Goal: Obtain resource: Download file/media

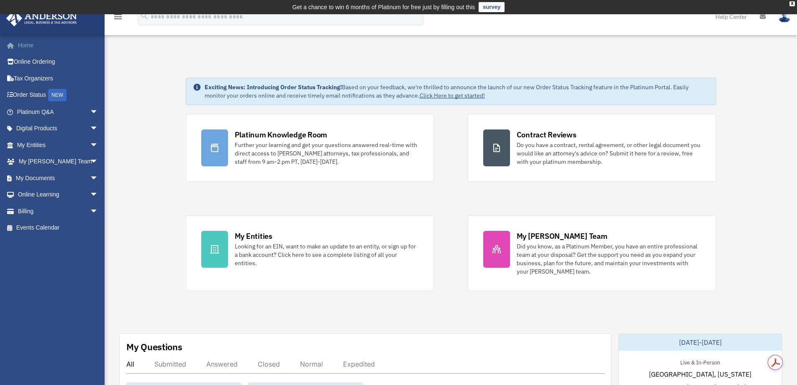
click at [34, 44] on link "Home" at bounding box center [58, 45] width 105 height 17
click at [90, 131] on span "arrow_drop_down" at bounding box center [98, 128] width 17 height 17
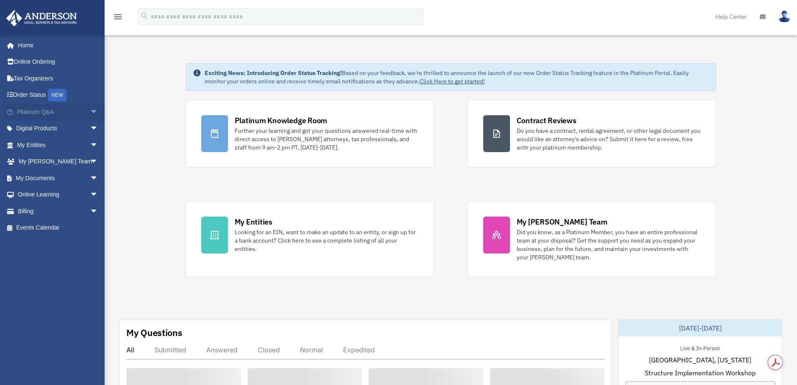
click at [90, 113] on span "arrow_drop_down" at bounding box center [98, 111] width 17 height 17
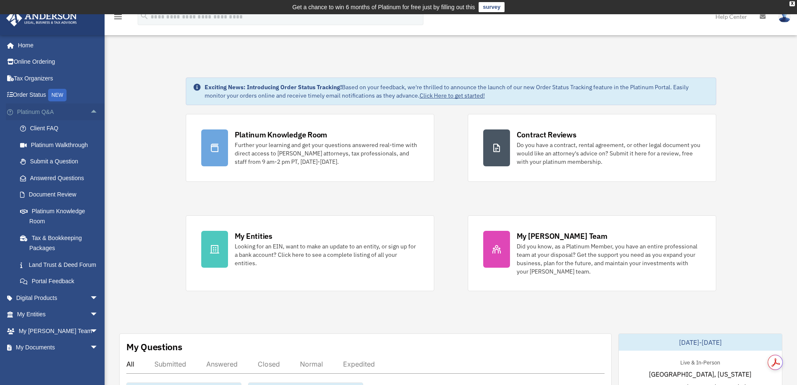
click at [90, 110] on span "arrow_drop_up" at bounding box center [98, 111] width 17 height 17
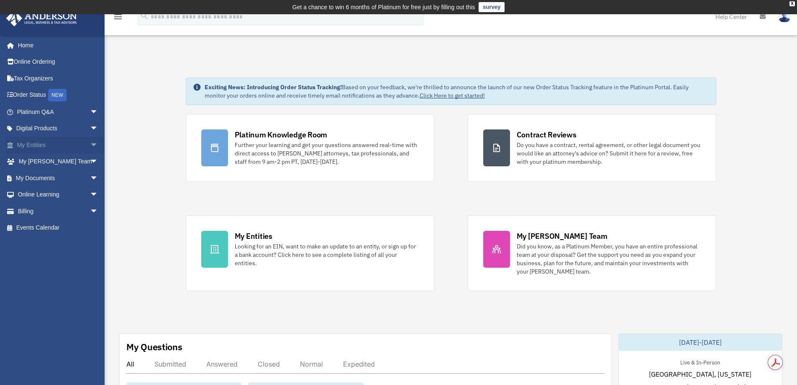
click at [90, 146] on span "arrow_drop_down" at bounding box center [98, 144] width 17 height 17
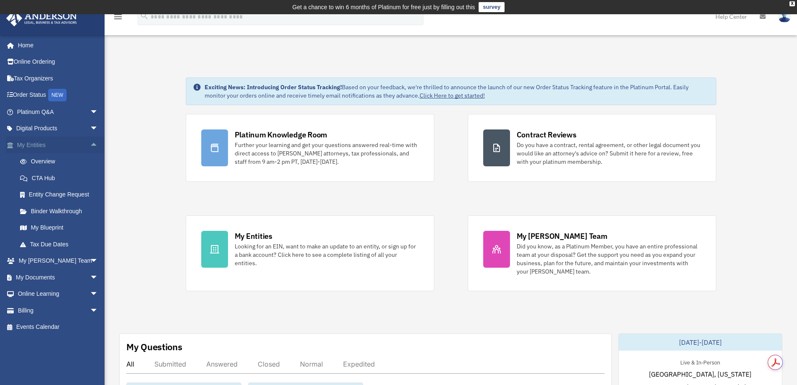
click at [90, 146] on span "arrow_drop_up" at bounding box center [98, 144] width 17 height 17
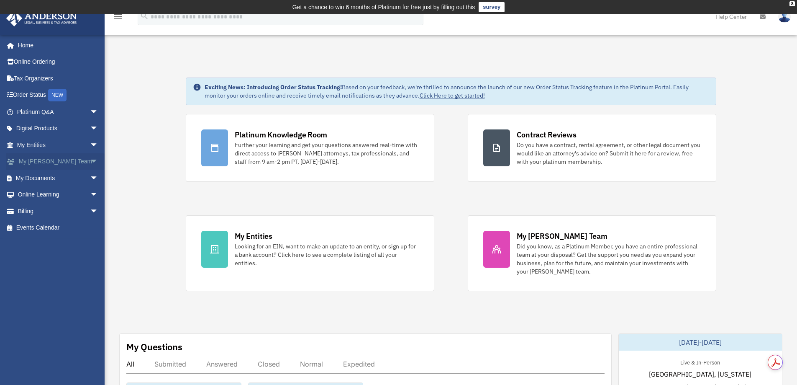
click at [90, 158] on span "arrow_drop_down" at bounding box center [98, 161] width 17 height 17
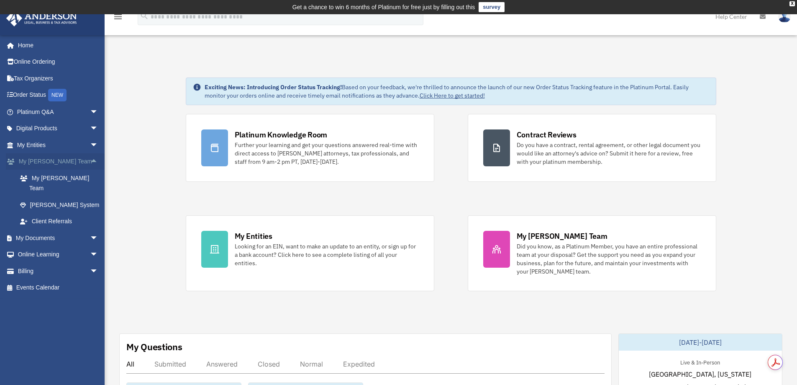
click at [90, 162] on span "arrow_drop_up" at bounding box center [98, 161] width 17 height 17
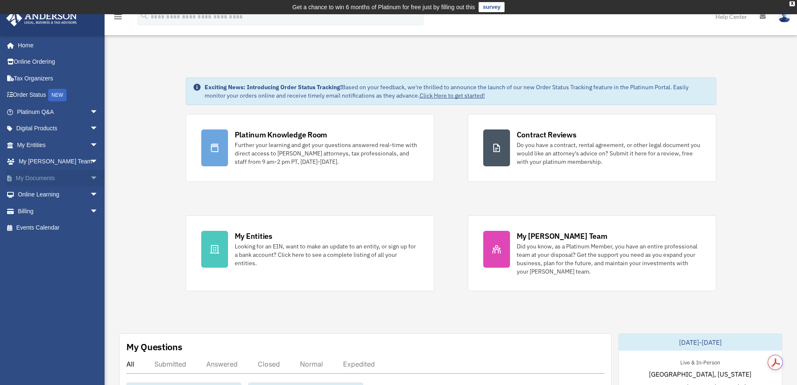
click at [90, 182] on span "arrow_drop_down" at bounding box center [98, 177] width 17 height 17
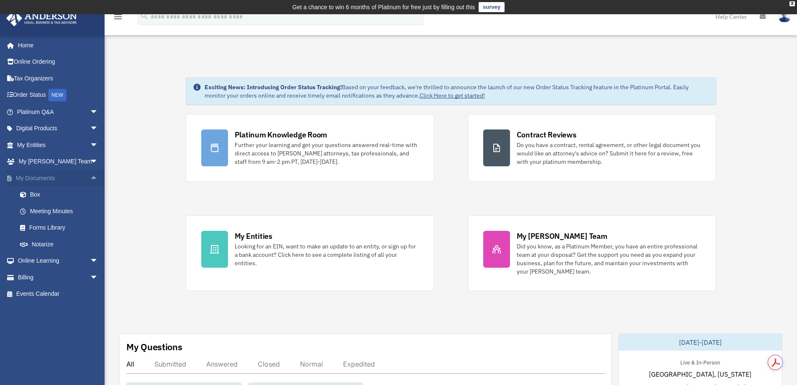
click at [90, 184] on span "arrow_drop_up" at bounding box center [98, 177] width 17 height 17
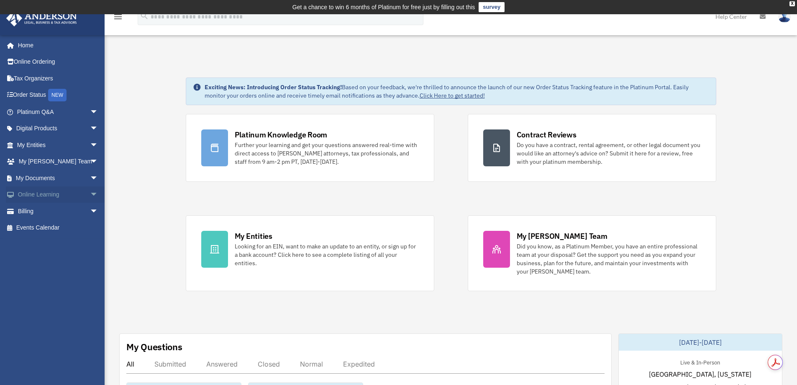
click at [90, 196] on span "arrow_drop_down" at bounding box center [98, 194] width 17 height 17
click at [90, 196] on span "arrow_drop_up" at bounding box center [98, 194] width 17 height 17
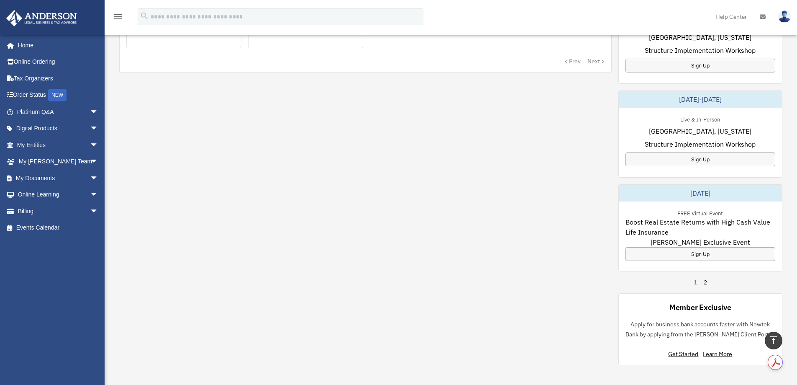
scroll to position [335, 0]
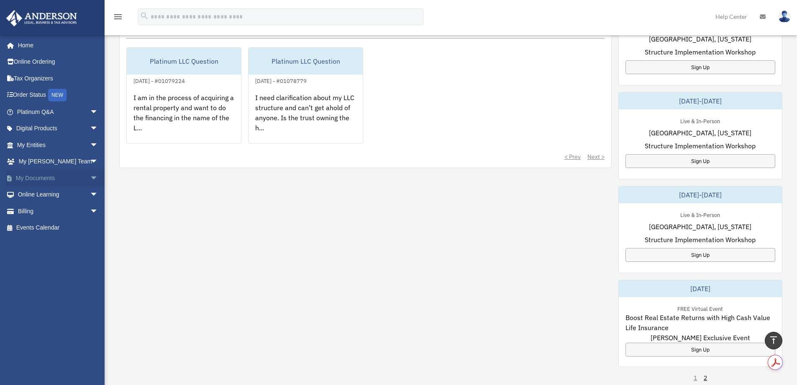
click at [90, 177] on span "arrow_drop_down" at bounding box center [98, 177] width 17 height 17
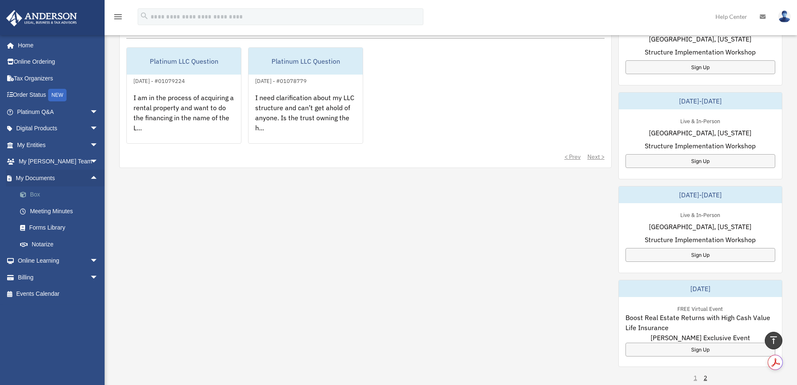
click at [63, 190] on link "Box" at bounding box center [61, 194] width 99 height 17
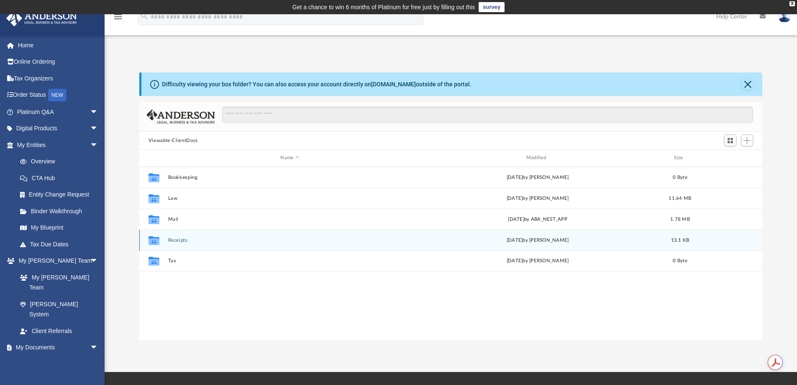
scroll to position [184, 617]
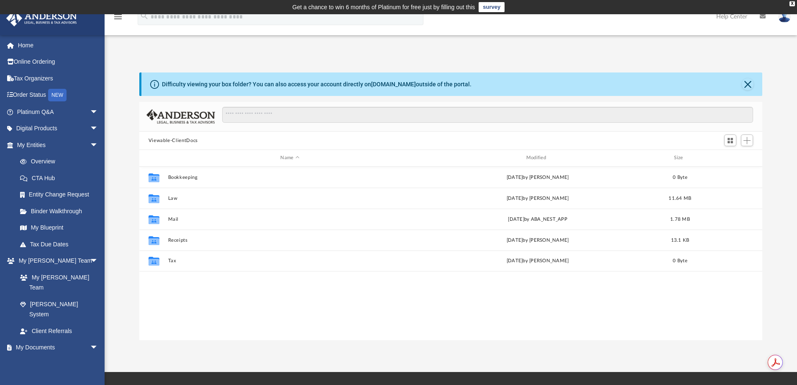
click at [547, 292] on div "Collaborated Folder Bookkeeping Fri Dec 6 2024 by Charles Rogler 0 Byte Collabo…" at bounding box center [451, 253] width 624 height 173
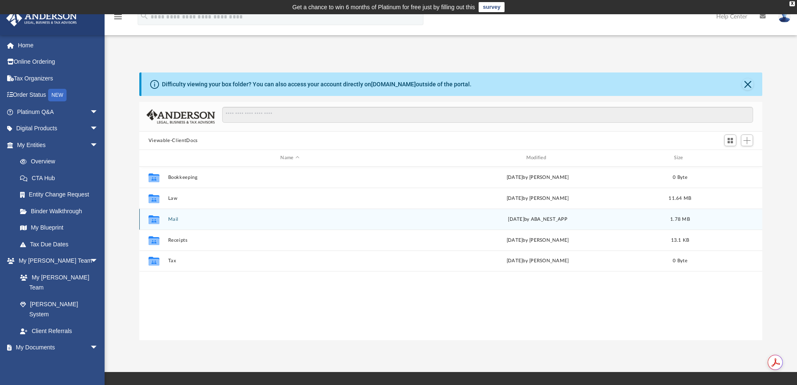
click at [175, 216] on div "Collaborated Folder Mail Wed Aug 27 2025 by ABA_NEST_APP 1.78 MB" at bounding box center [451, 218] width 624 height 21
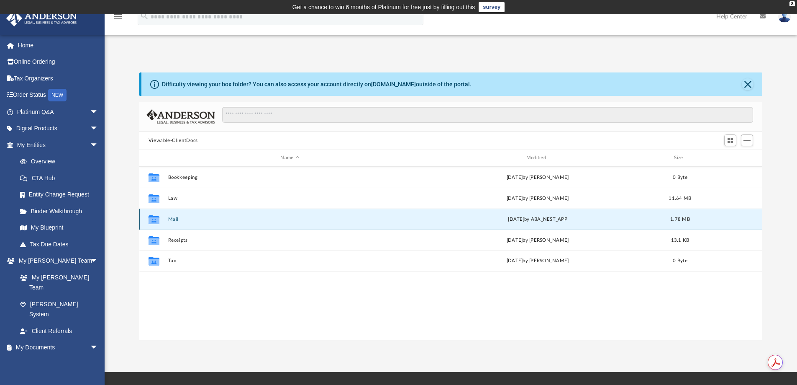
click at [170, 218] on button "Mail" at bounding box center [290, 218] width 244 height 5
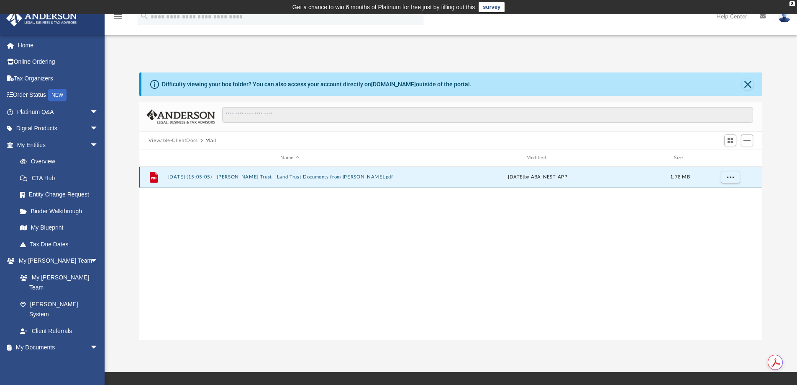
click at [242, 177] on button "2025.08.27 (15:05:05) - Kasten Trust - Land Trust Documents from Keith Taylor.p…" at bounding box center [290, 176] width 244 height 5
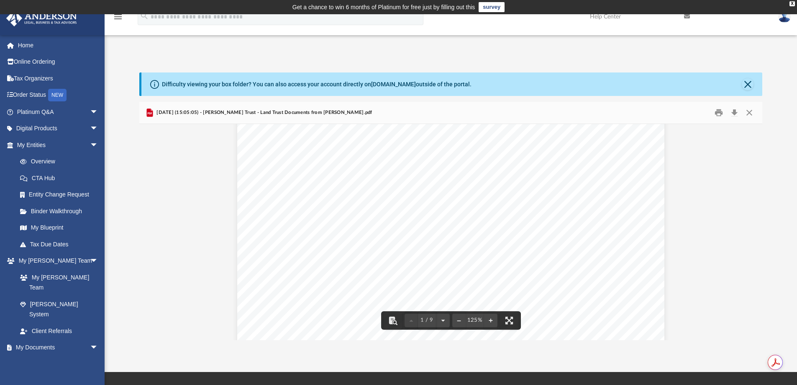
scroll to position [0, 0]
click at [748, 113] on button "Close" at bounding box center [749, 112] width 15 height 13
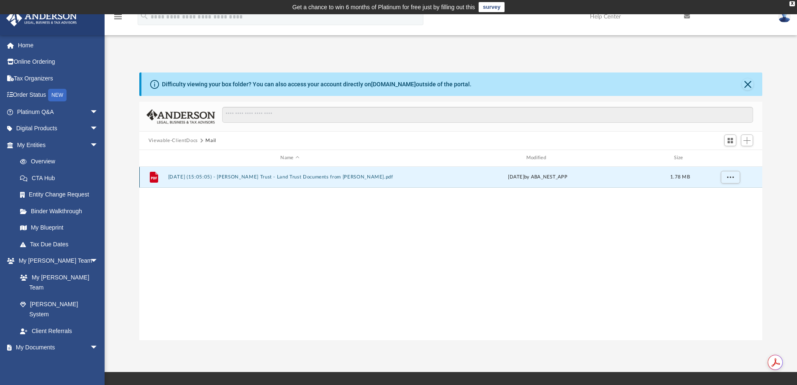
click at [257, 174] on button "2025.08.27 (15:05:05) - Kasten Trust - Land Trust Documents from Keith Taylor.p…" at bounding box center [290, 176] width 244 height 5
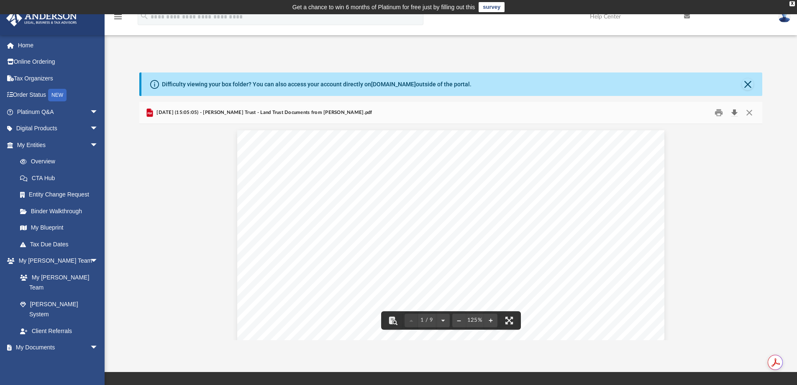
click at [737, 112] on button "Download" at bounding box center [734, 112] width 15 height 13
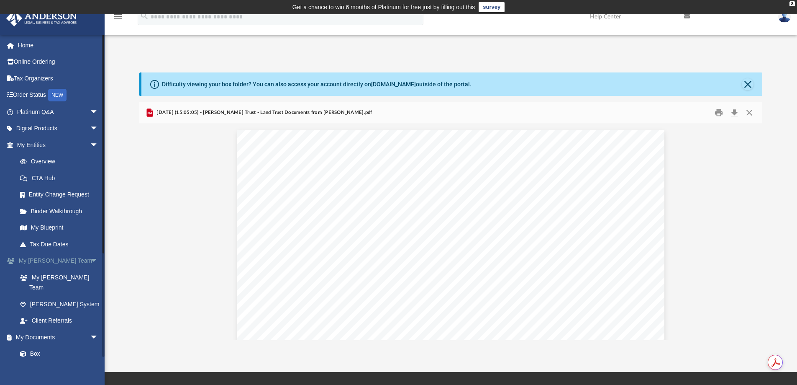
click at [63, 264] on link "My Anderson Team arrow_drop_down" at bounding box center [58, 260] width 105 height 17
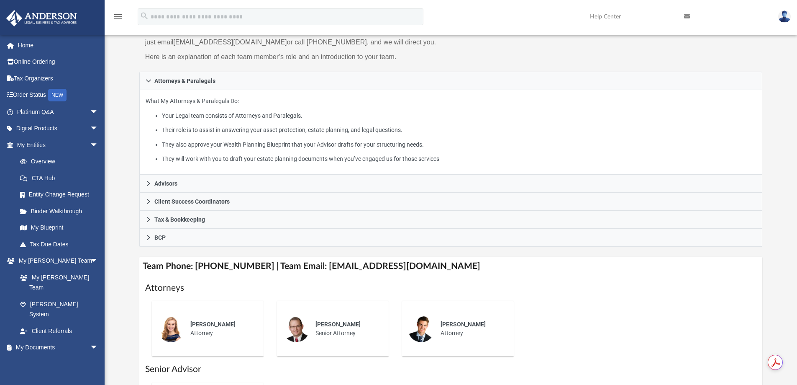
scroll to position [209, 0]
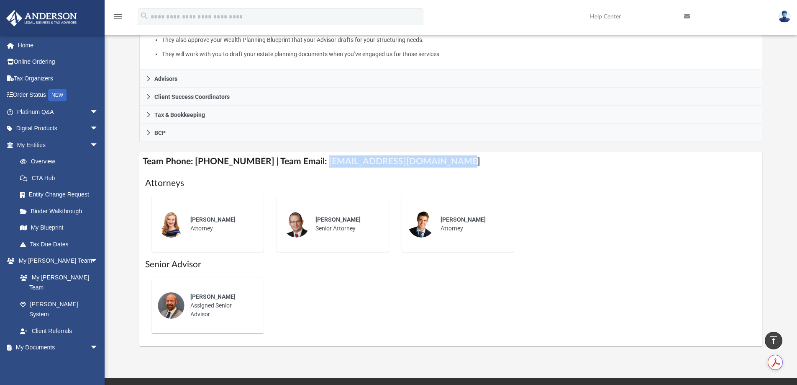
drag, startPoint x: 311, startPoint y: 162, endPoint x: 447, endPoint y: 163, distance: 135.6
click at [447, 163] on h4 "Team Phone: (725) 201-7545 | Team Email: myteam@andersonadvisors.com" at bounding box center [451, 161] width 624 height 19
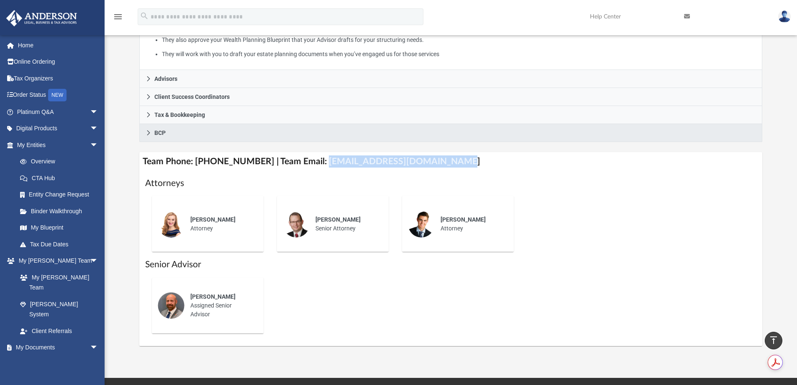
copy h4 "myteam@andersonadvisors.com"
